Goal: Information Seeking & Learning: Learn about a topic

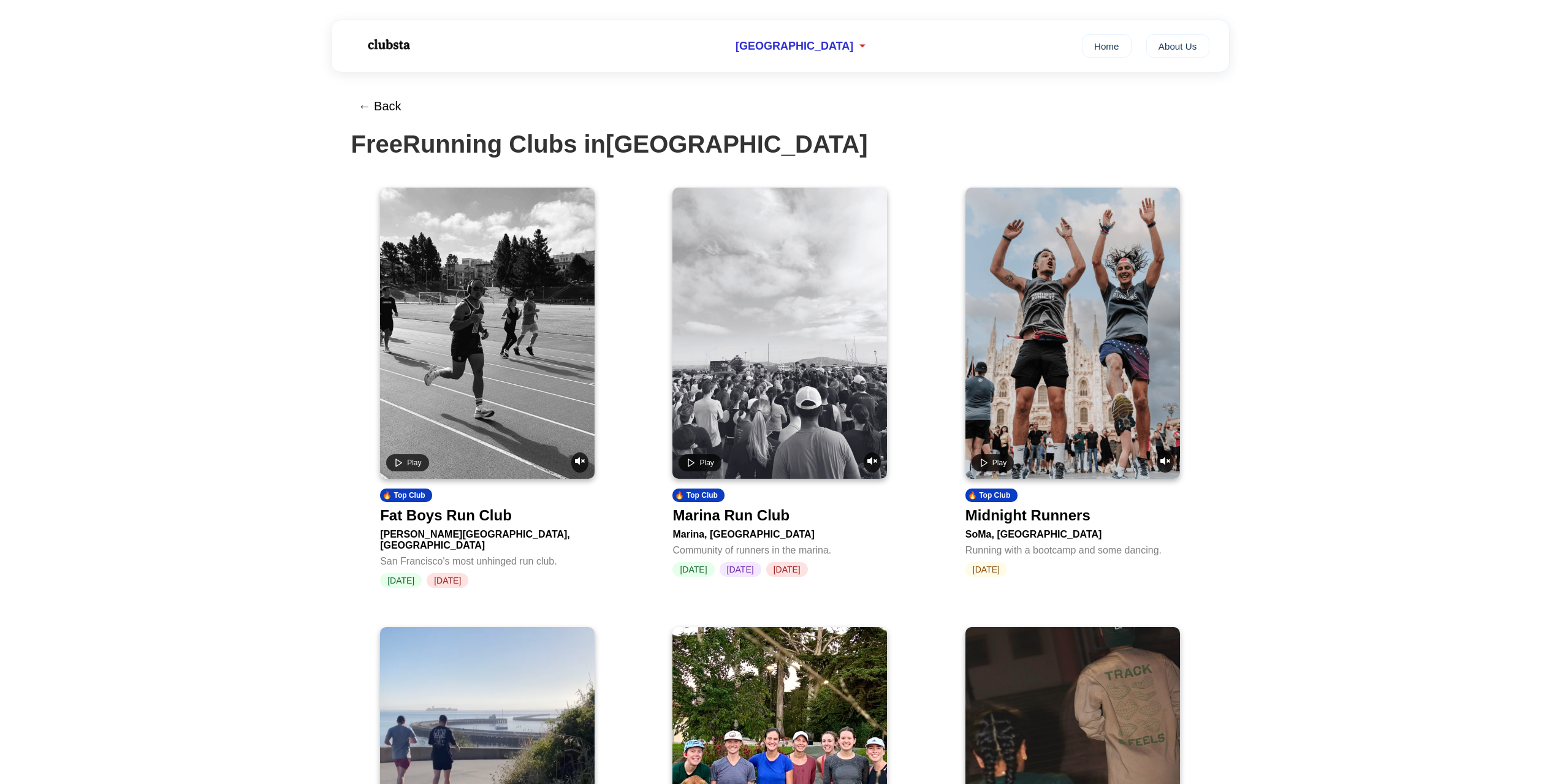
click at [506, 342] on video at bounding box center [487, 333] width 215 height 291
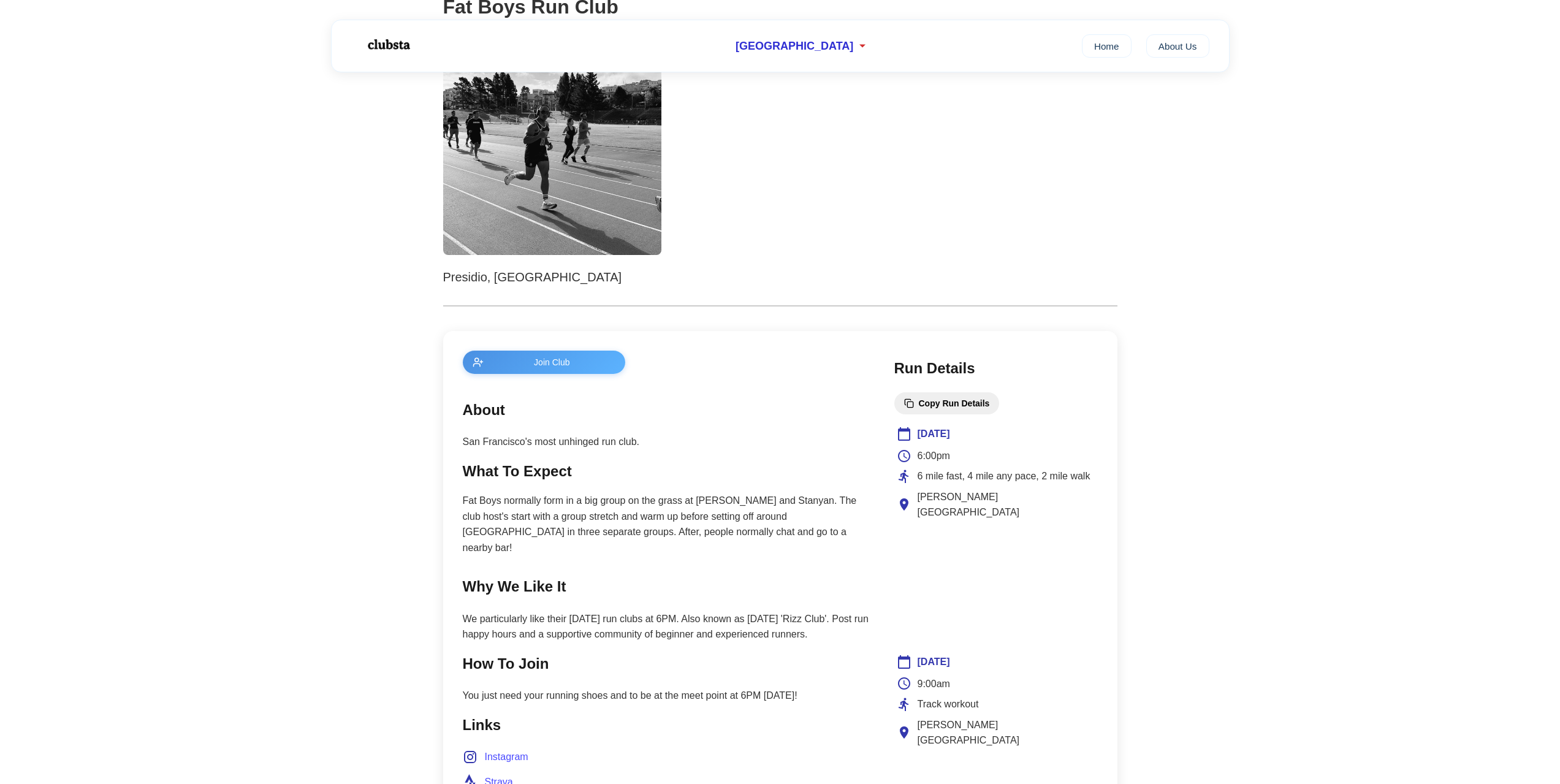
scroll to position [306, 0]
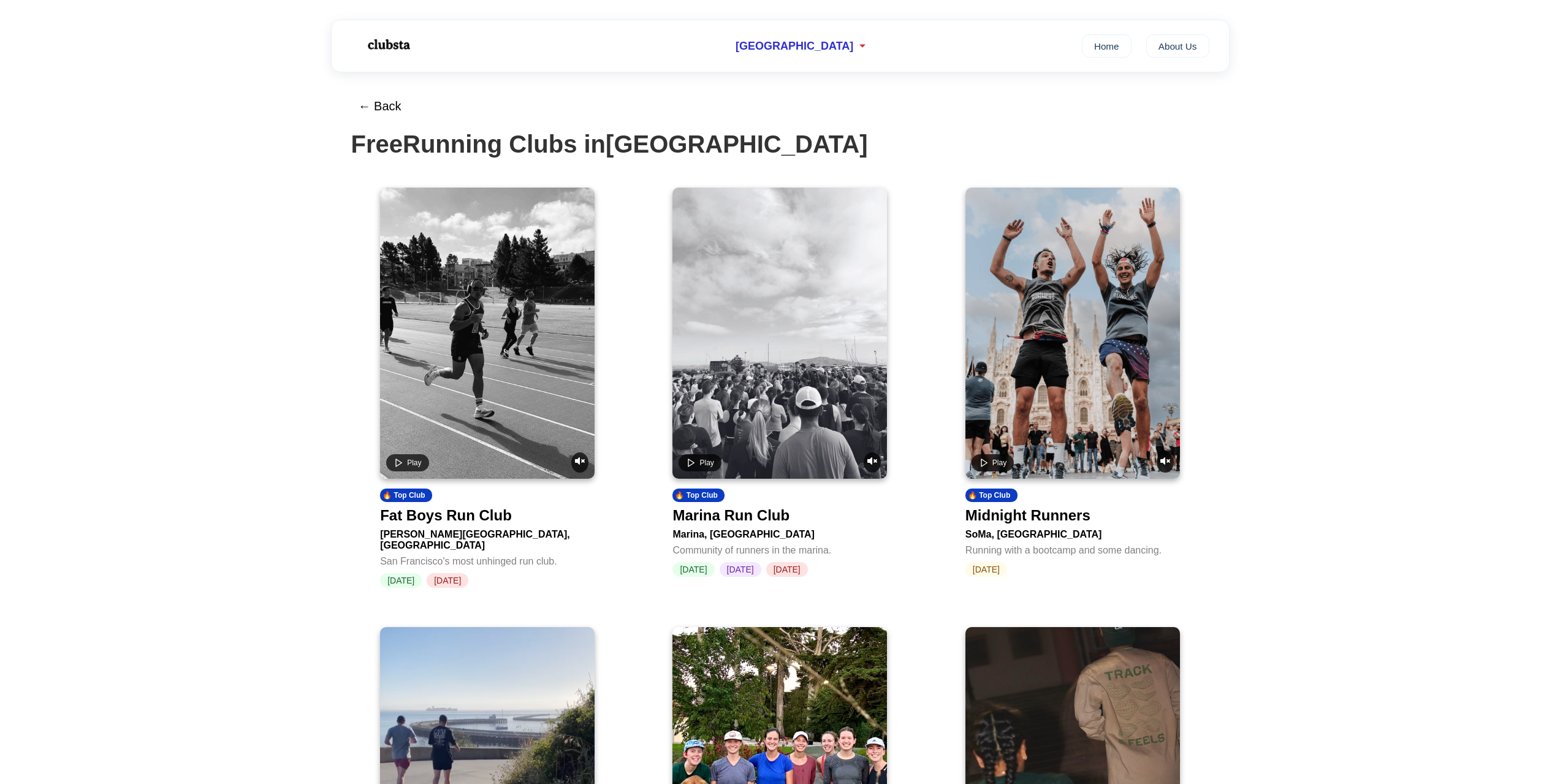
click at [748, 352] on video at bounding box center [780, 333] width 215 height 291
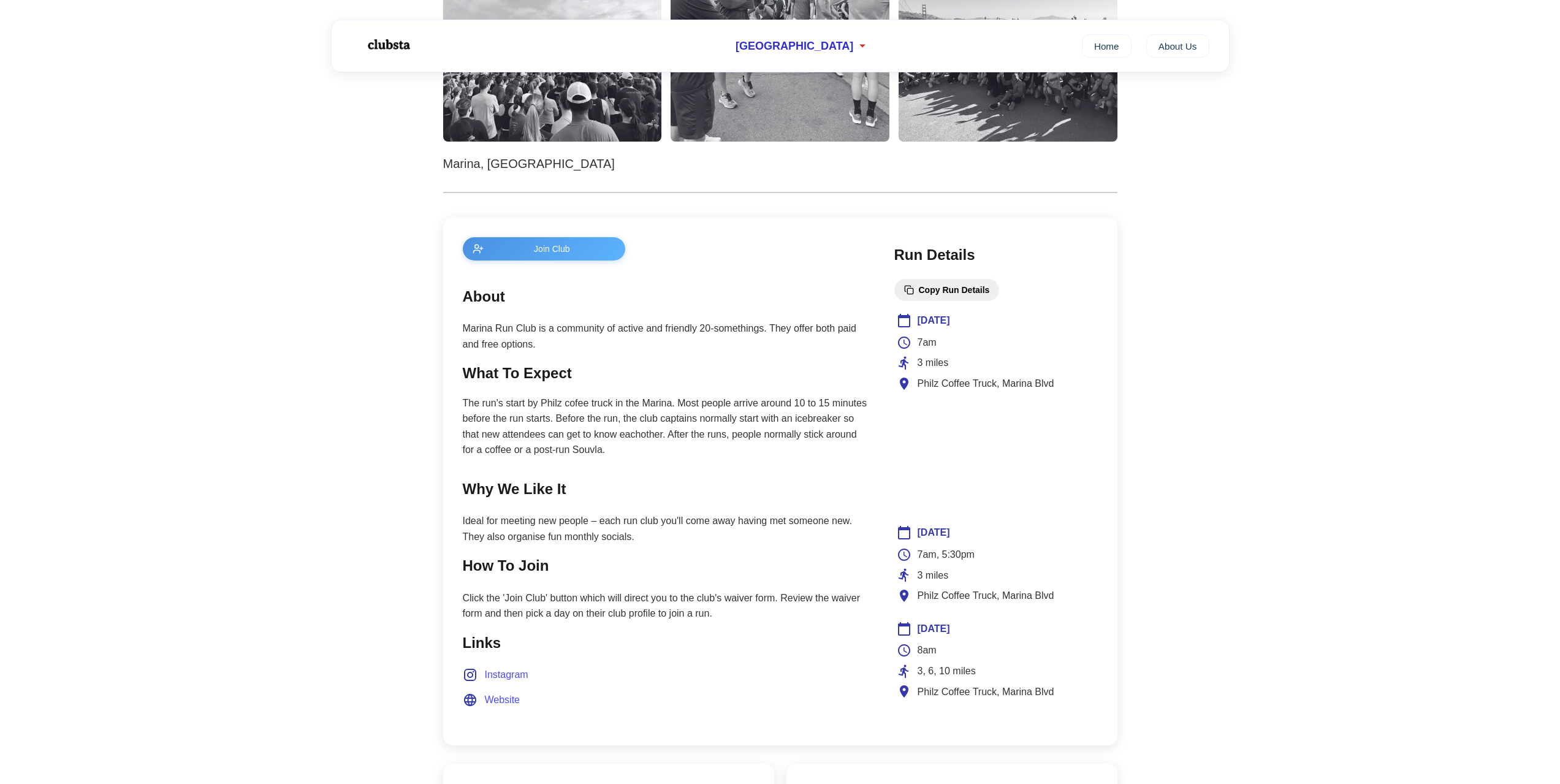
scroll to position [306, 0]
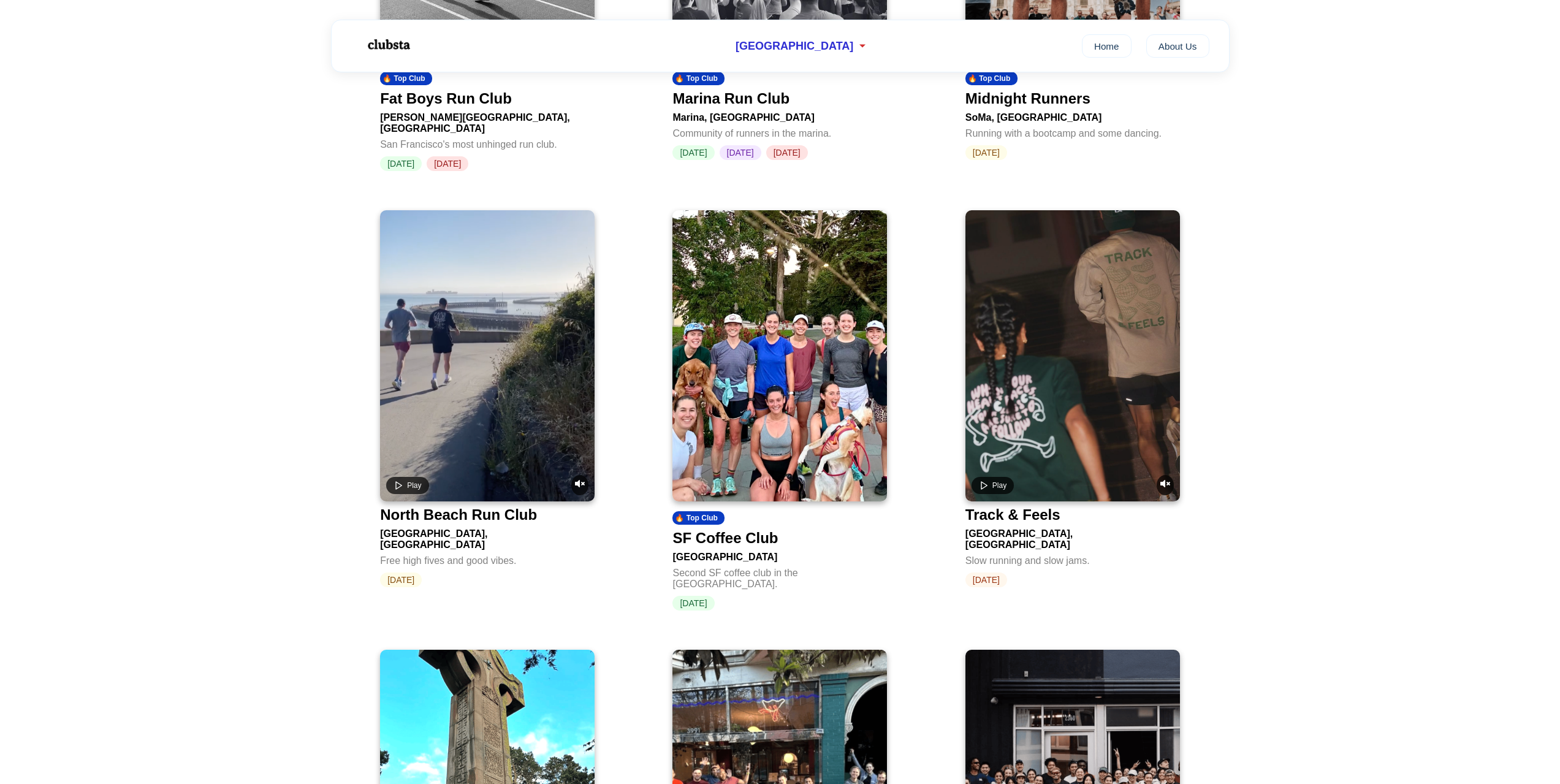
scroll to position [429, 0]
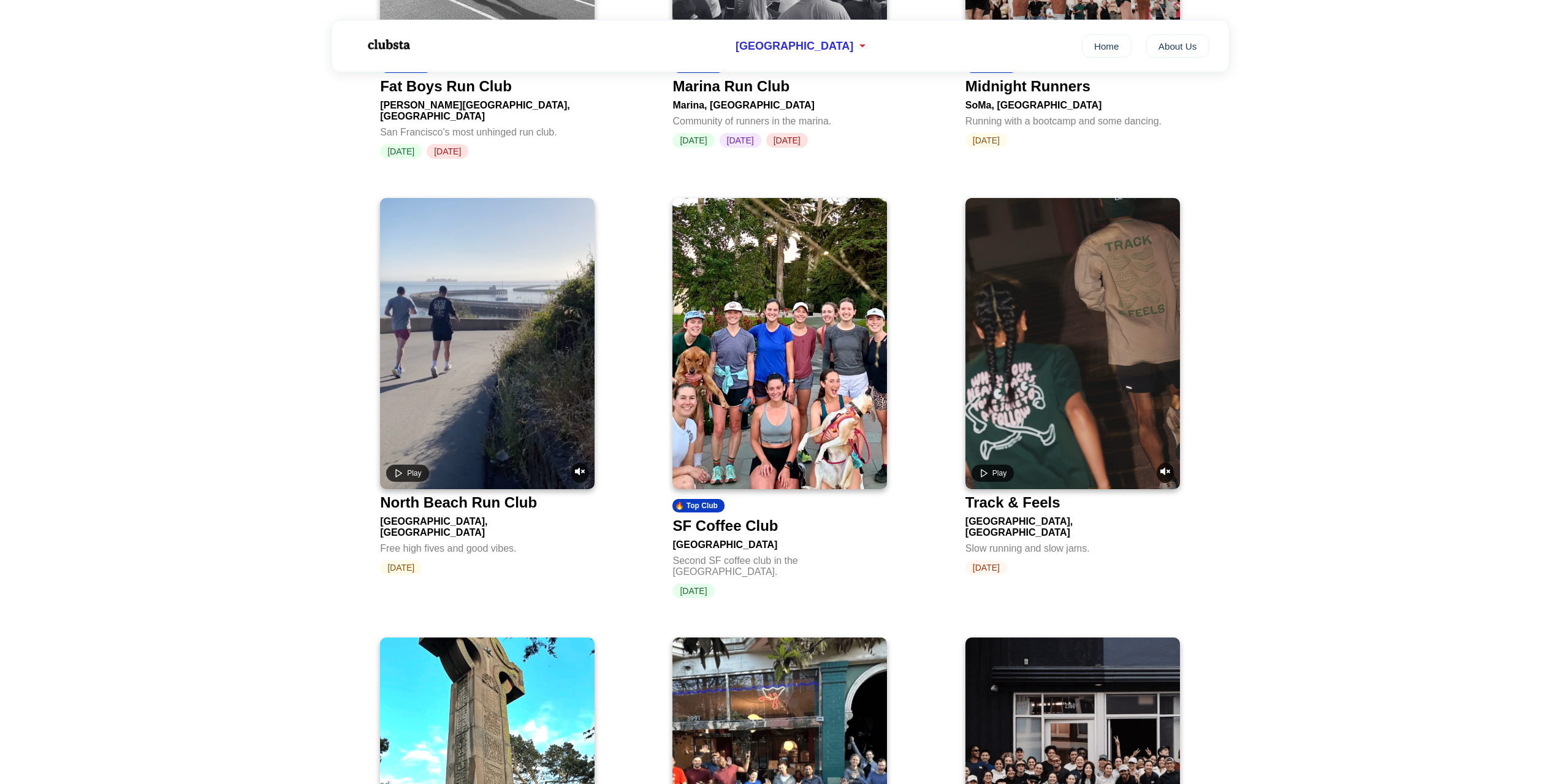
click at [780, 303] on img at bounding box center [780, 343] width 215 height 291
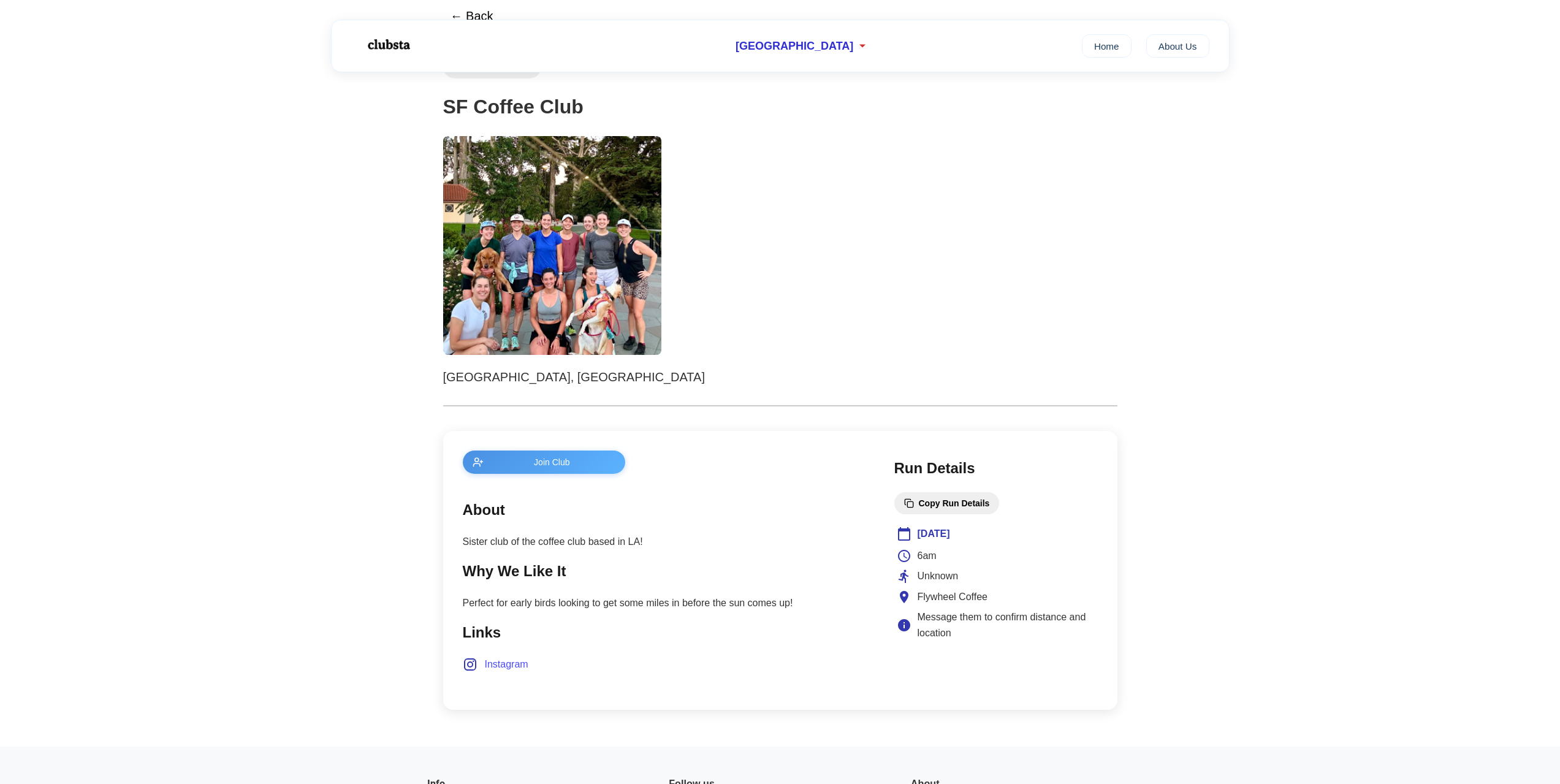
scroll to position [122, 0]
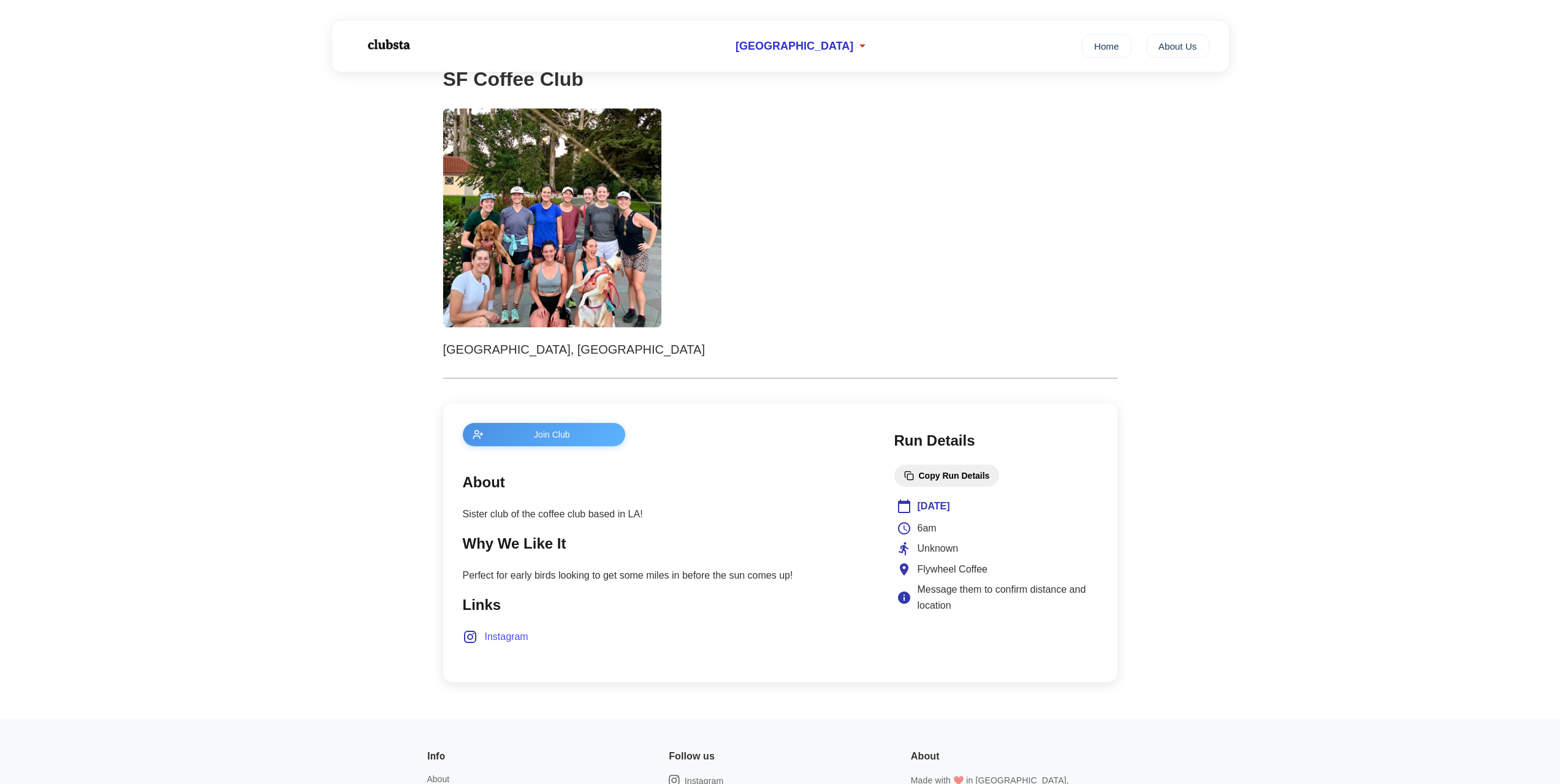
click at [498, 638] on span "Instagram" at bounding box center [507, 637] width 44 height 16
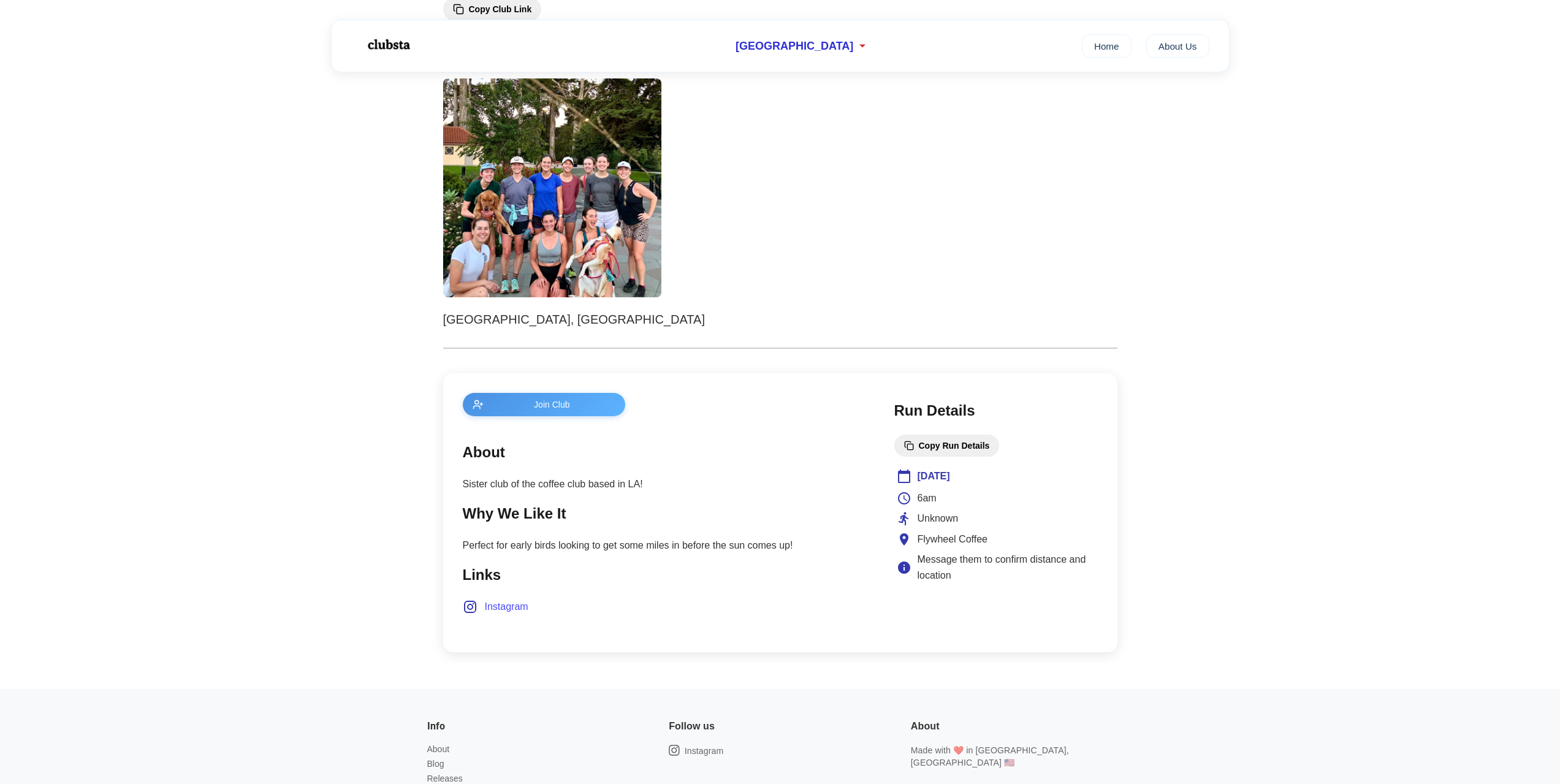
scroll to position [306, 0]
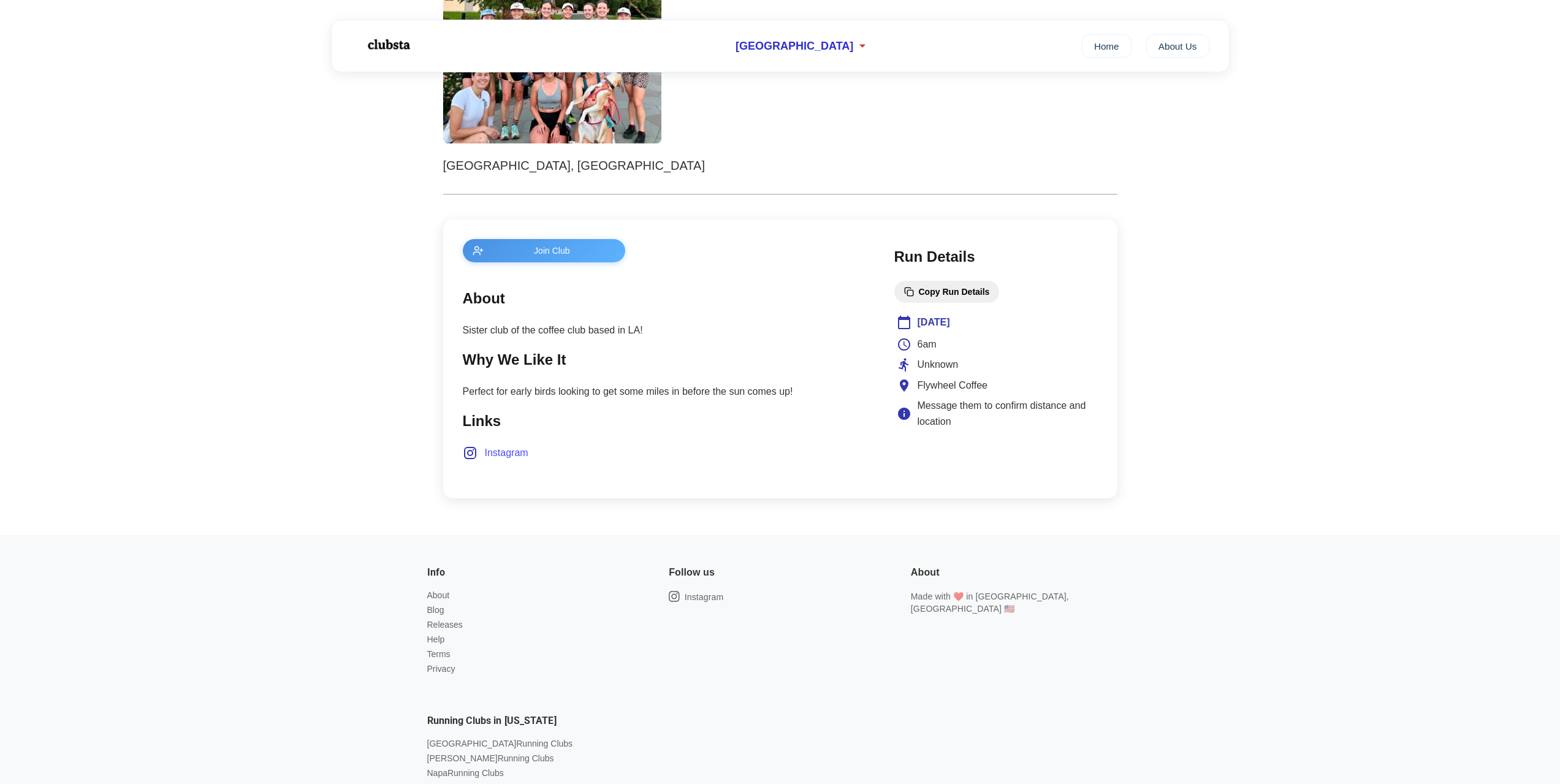
click at [490, 458] on span "Instagram" at bounding box center [507, 453] width 44 height 16
